Goal: Information Seeking & Learning: Learn about a topic

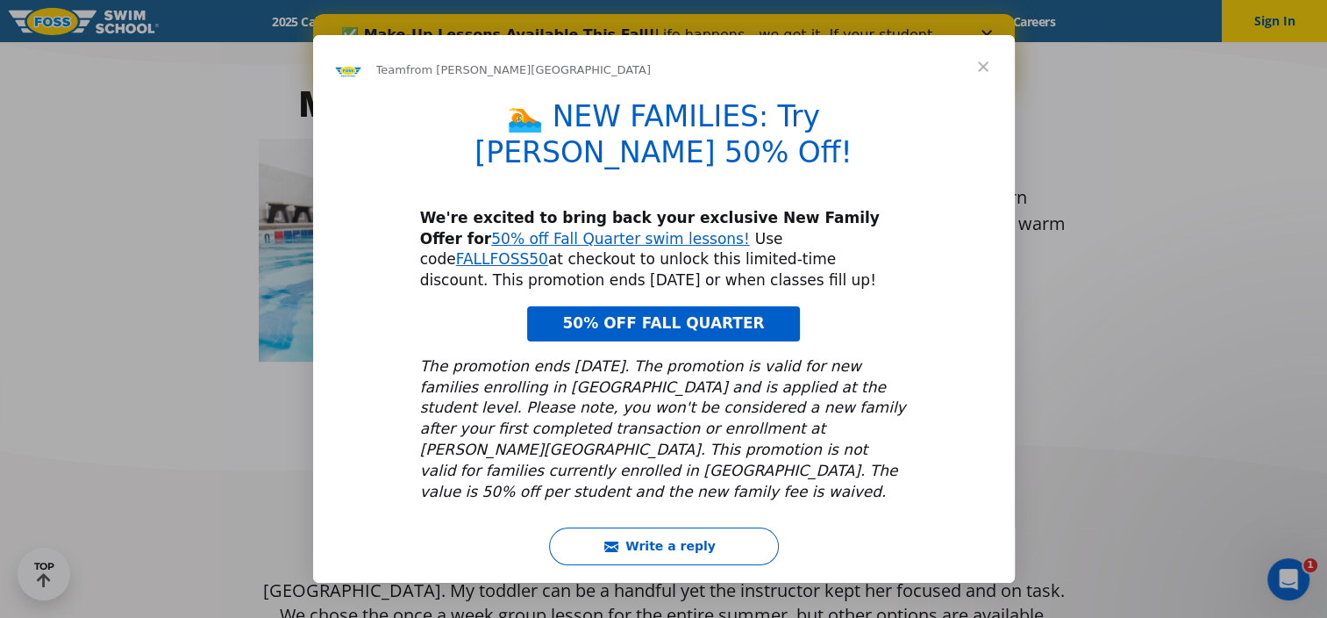
scroll to position [818, 0]
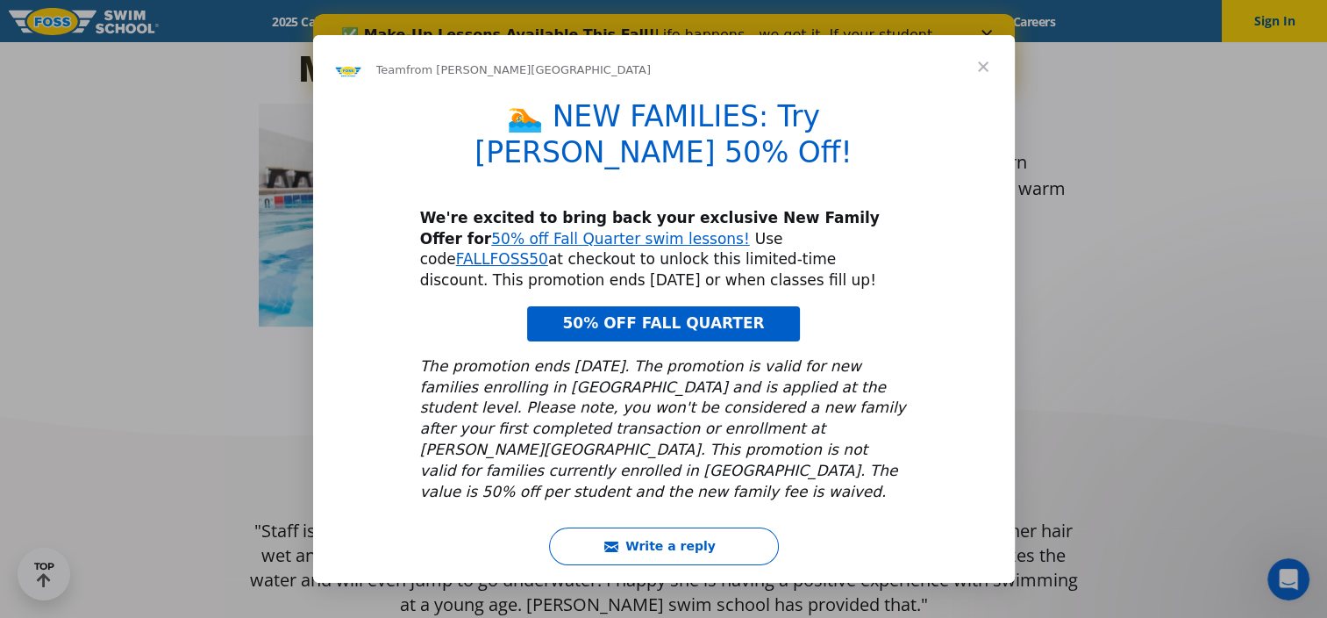
click at [988, 73] on span "Close" at bounding box center [983, 66] width 63 height 63
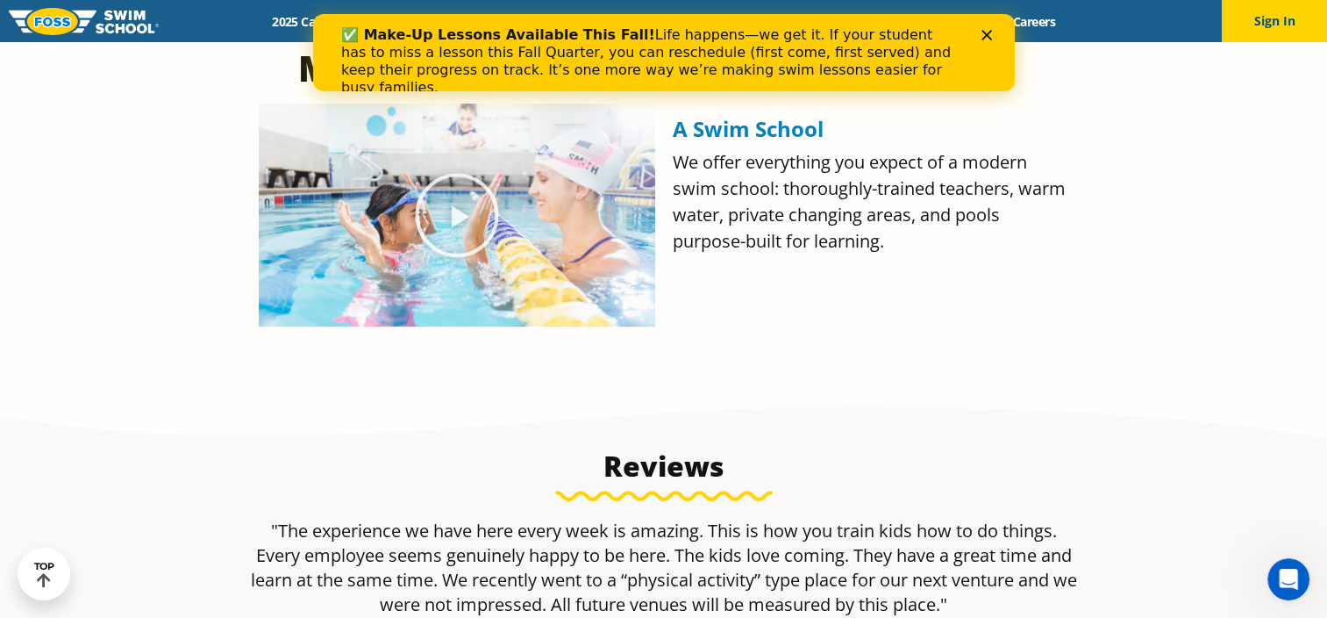
click at [987, 38] on icon "Close" at bounding box center [986, 35] width 11 height 11
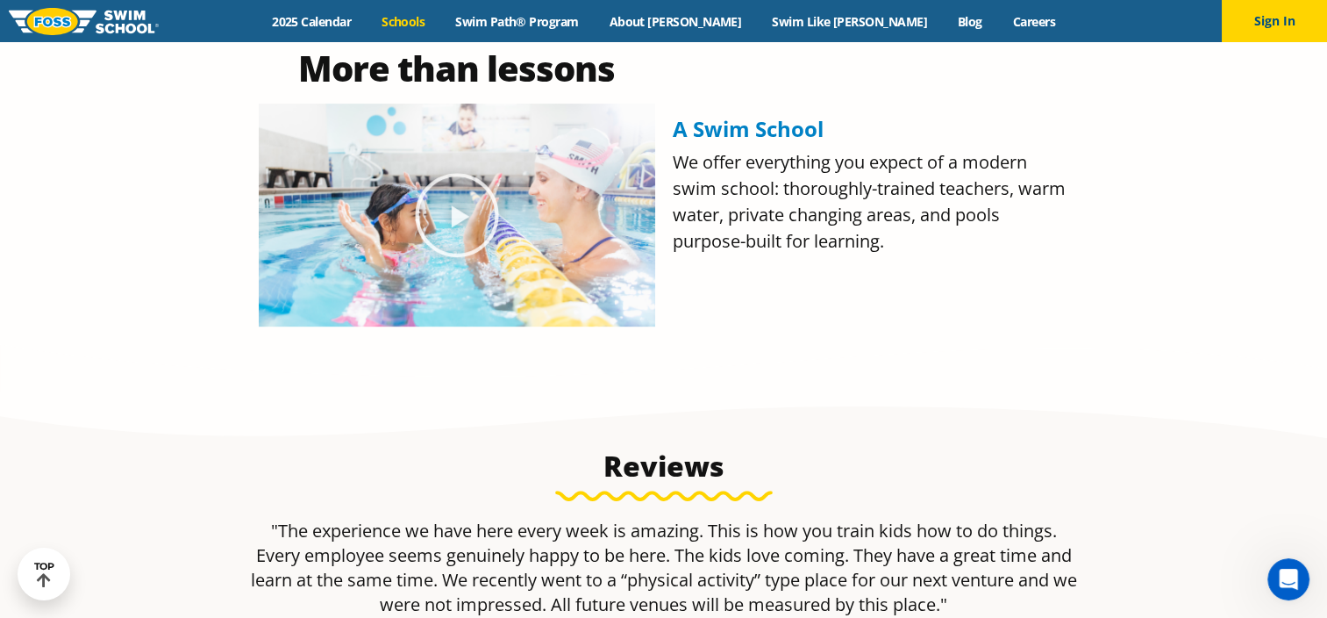
click at [440, 22] on link "Schools" at bounding box center [404, 21] width 74 height 17
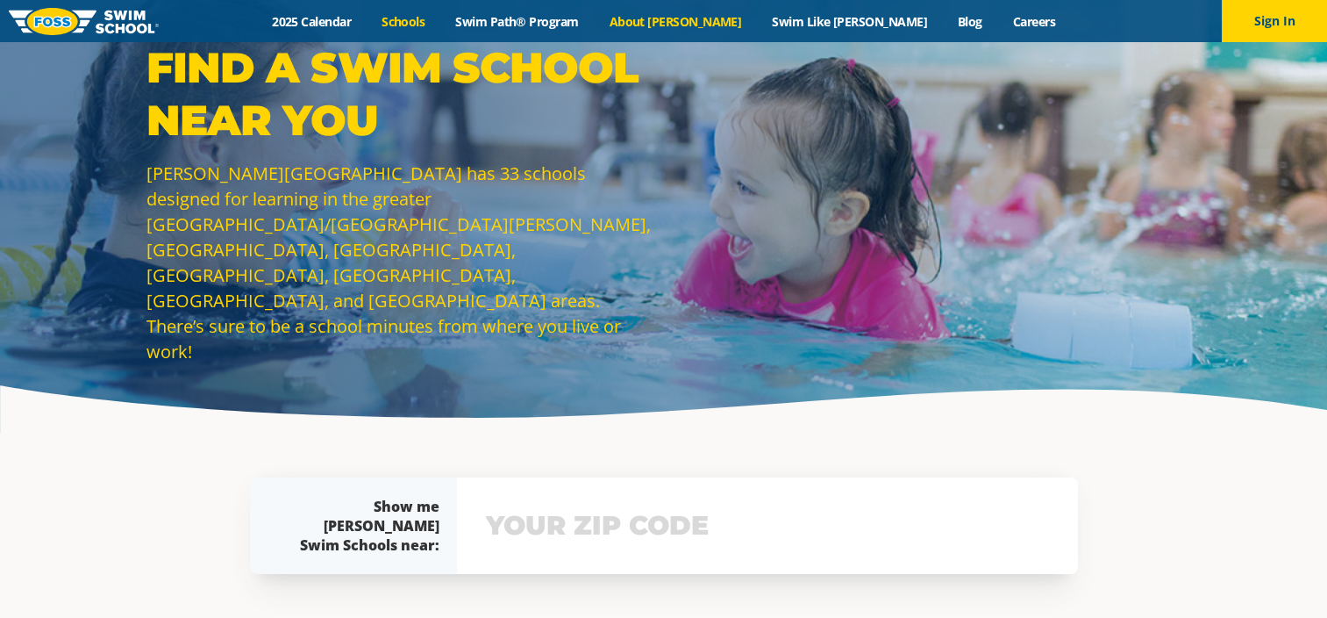
drag, startPoint x: 0, startPoint y: 0, endPoint x: 686, endPoint y: 25, distance: 686.4
click at [686, 25] on link "About [PERSON_NAME]" at bounding box center [675, 21] width 163 height 17
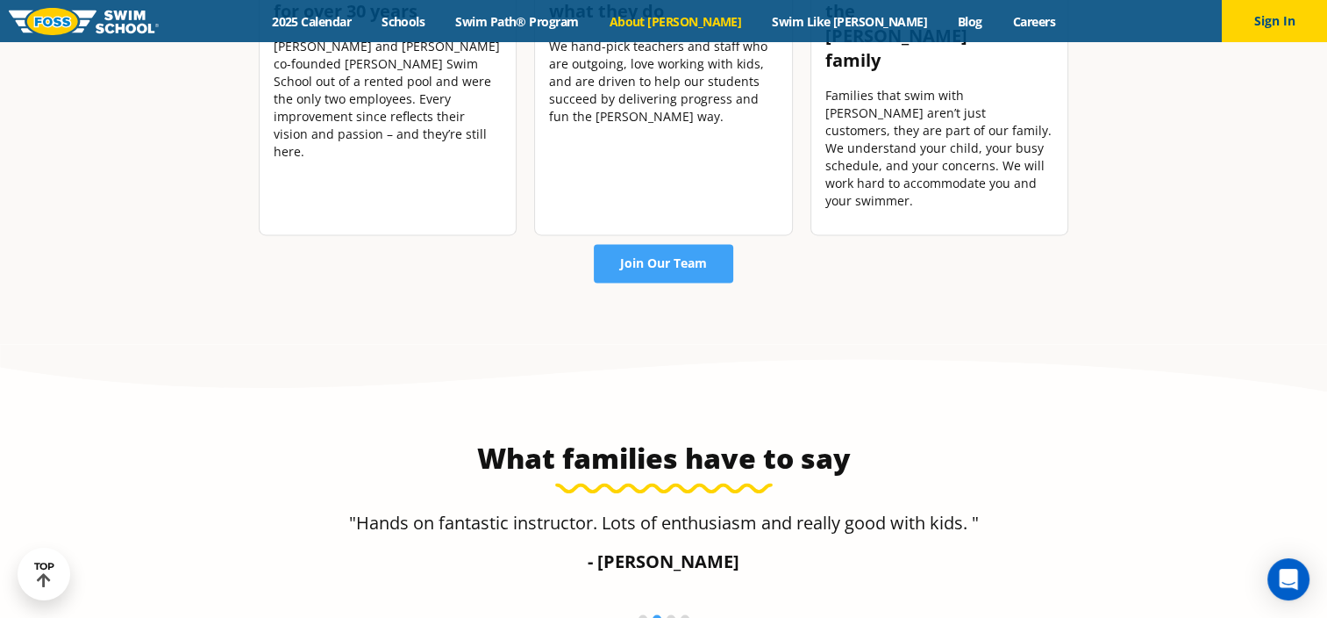
scroll to position [2605, 0]
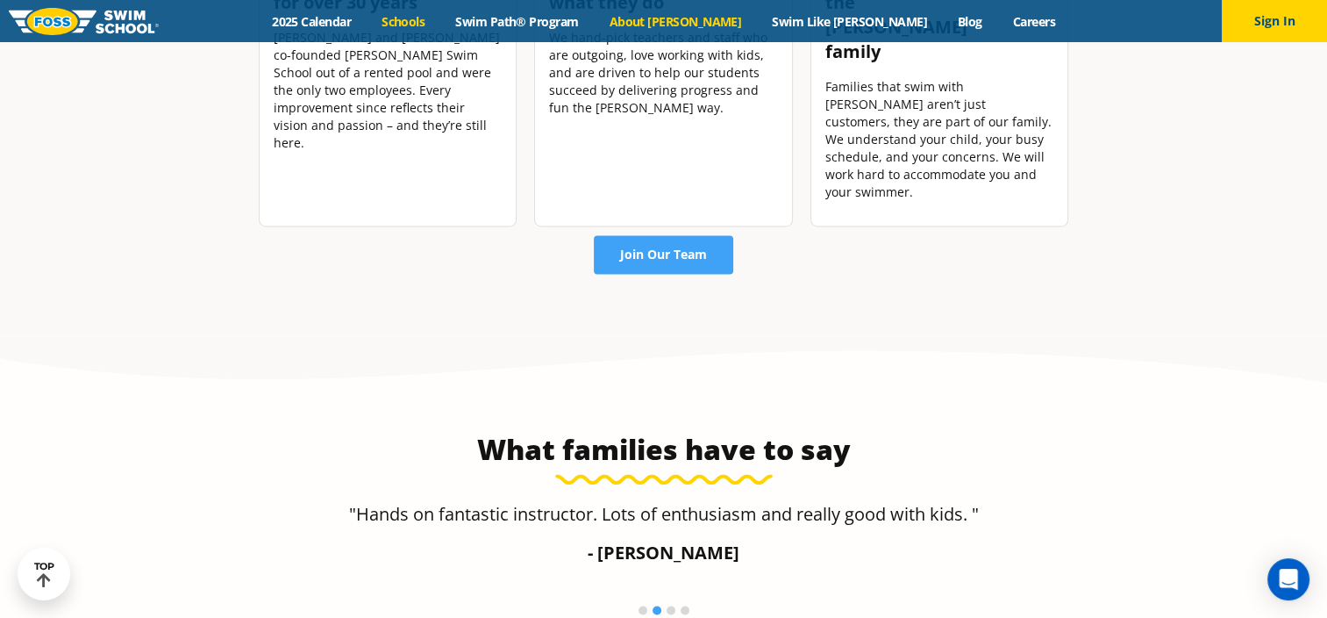
click at [440, 21] on link "Schools" at bounding box center [404, 21] width 74 height 17
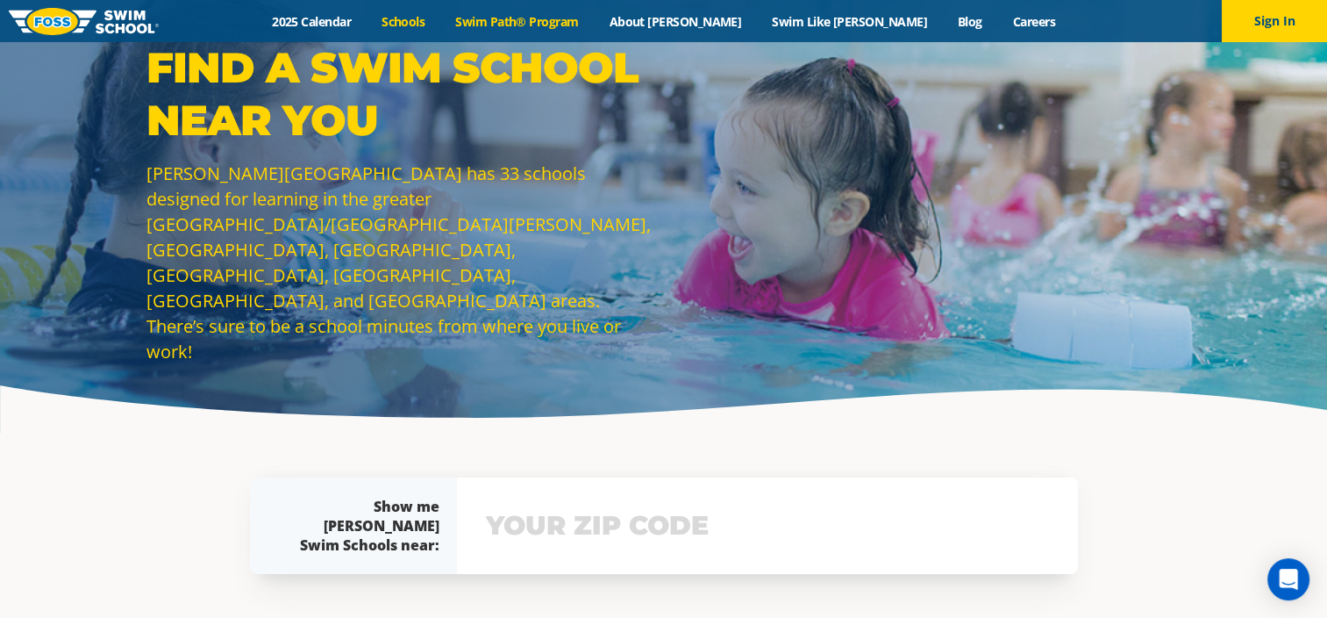
drag, startPoint x: 0, startPoint y: 0, endPoint x: 554, endPoint y: 22, distance: 554.8
click at [554, 22] on link "Swim Path® Program" at bounding box center [517, 21] width 154 height 17
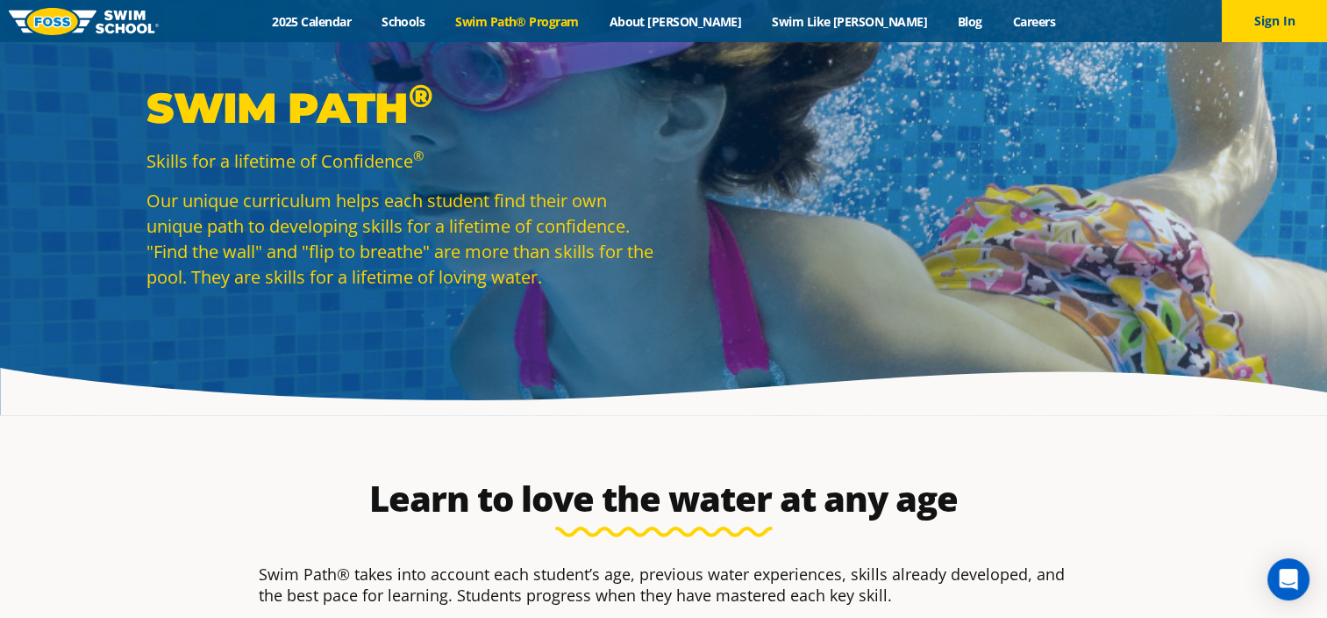
scroll to position [35, 0]
